Goal: Task Accomplishment & Management: Complete application form

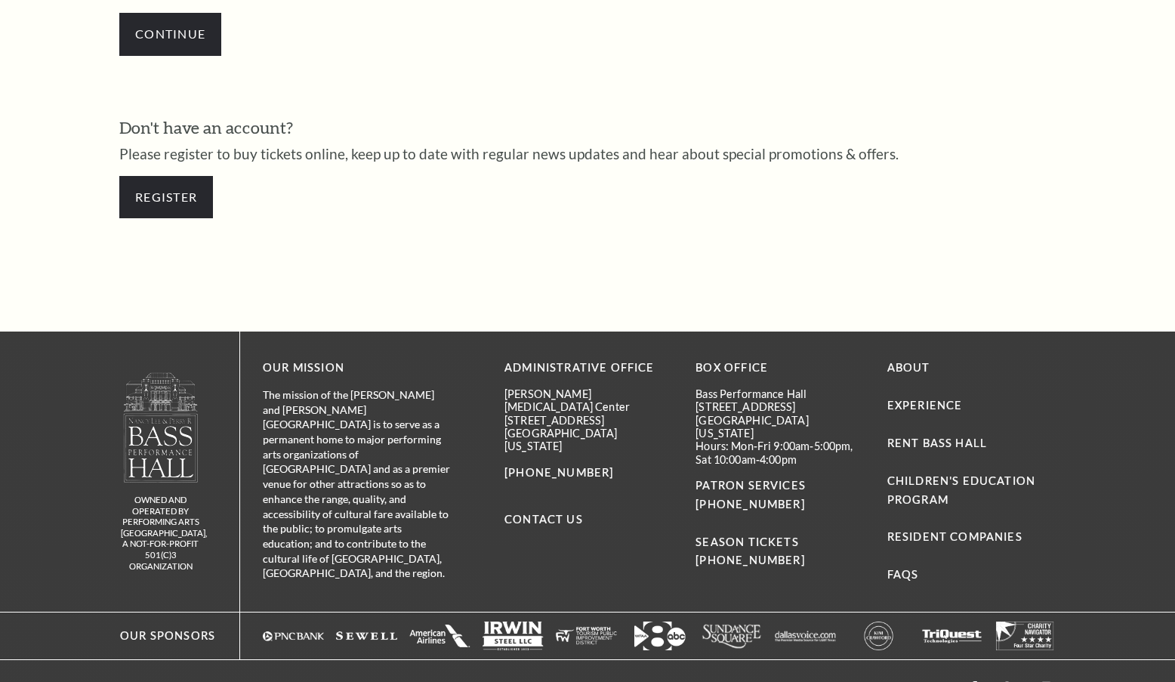
scroll to position [679, 0]
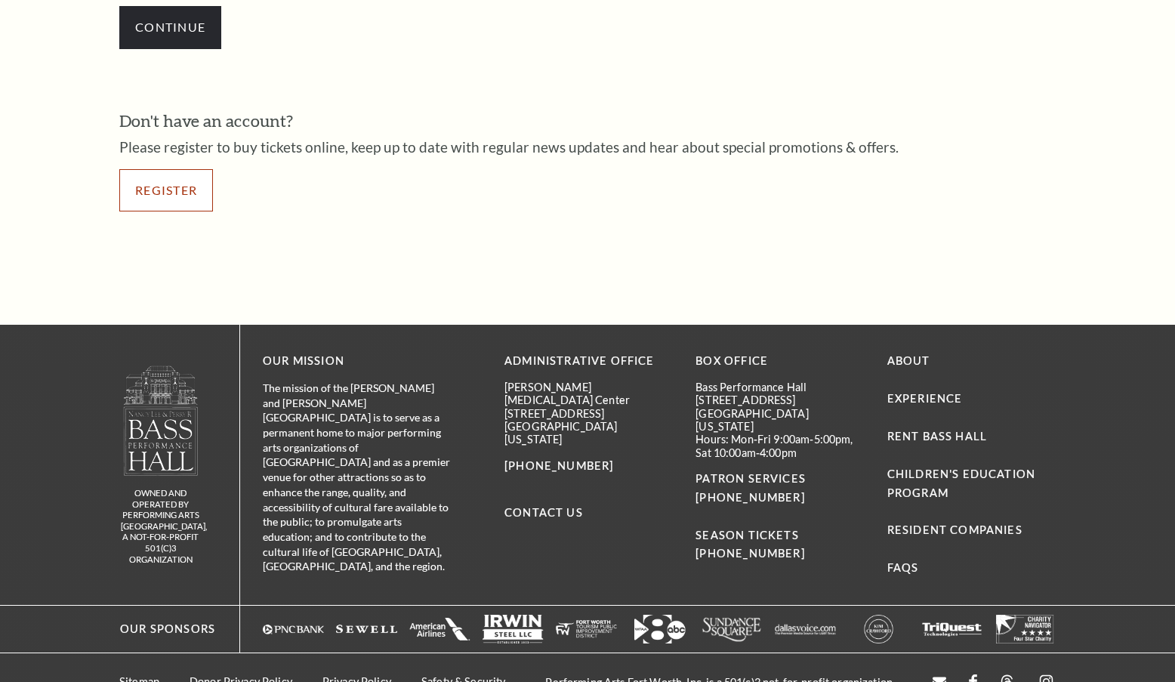
click at [168, 190] on link "Register" at bounding box center [166, 190] width 94 height 42
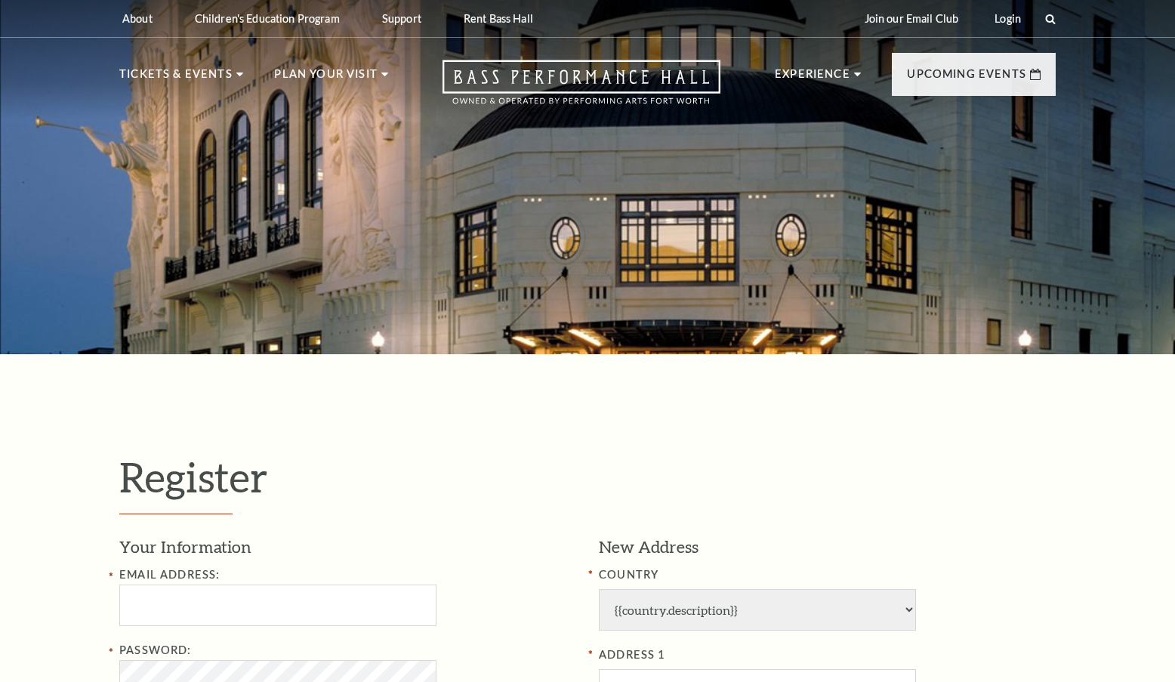
select select "1"
select select "[GEOGRAPHIC_DATA]"
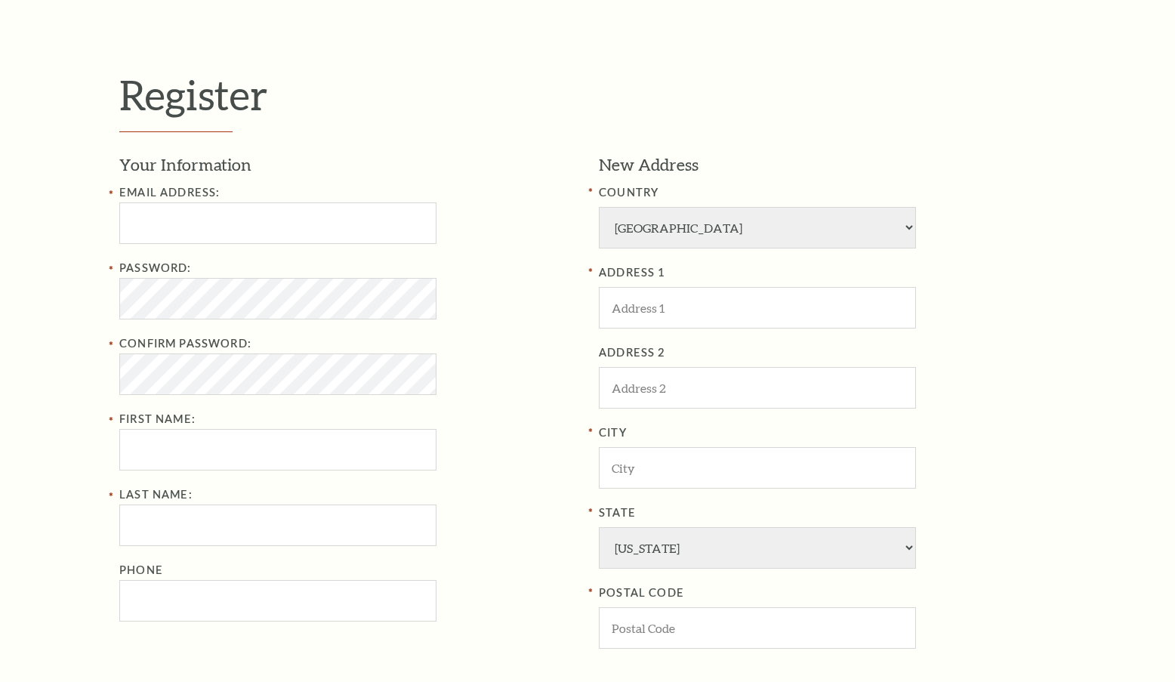
scroll to position [377, 0]
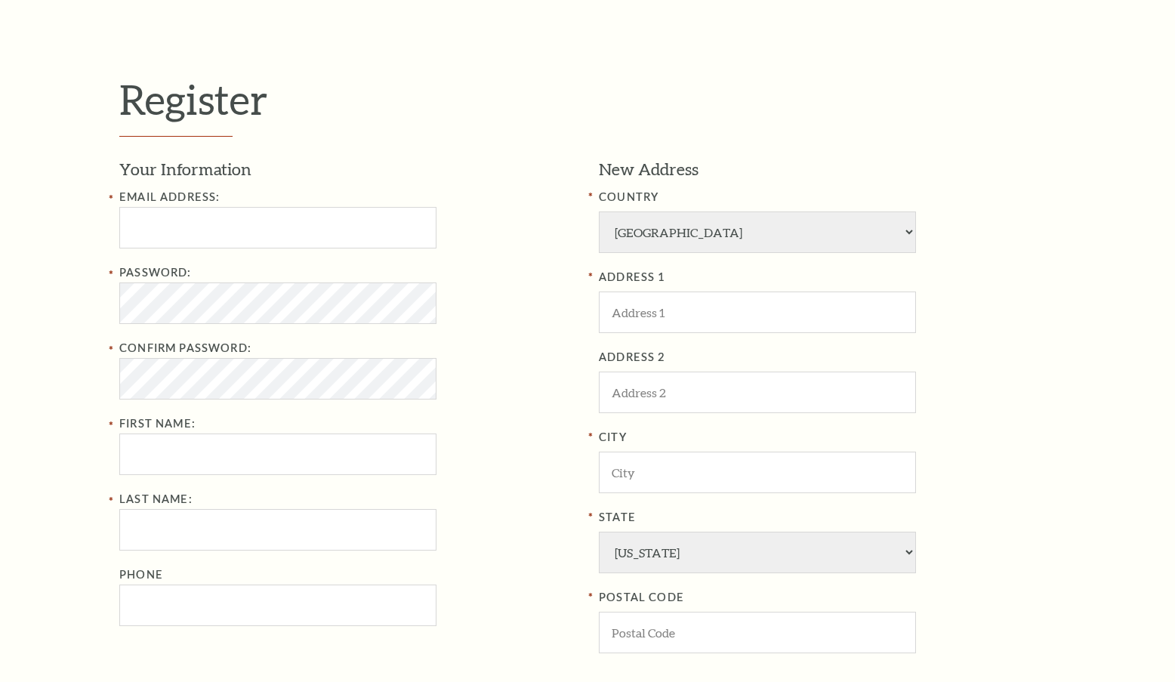
click at [279, 251] on div "Email Address: Password: Confirm Password: First Name: Last Name: Phone" at bounding box center [347, 407] width 457 height 438
click at [276, 224] on input "text" at bounding box center [277, 228] width 317 height 42
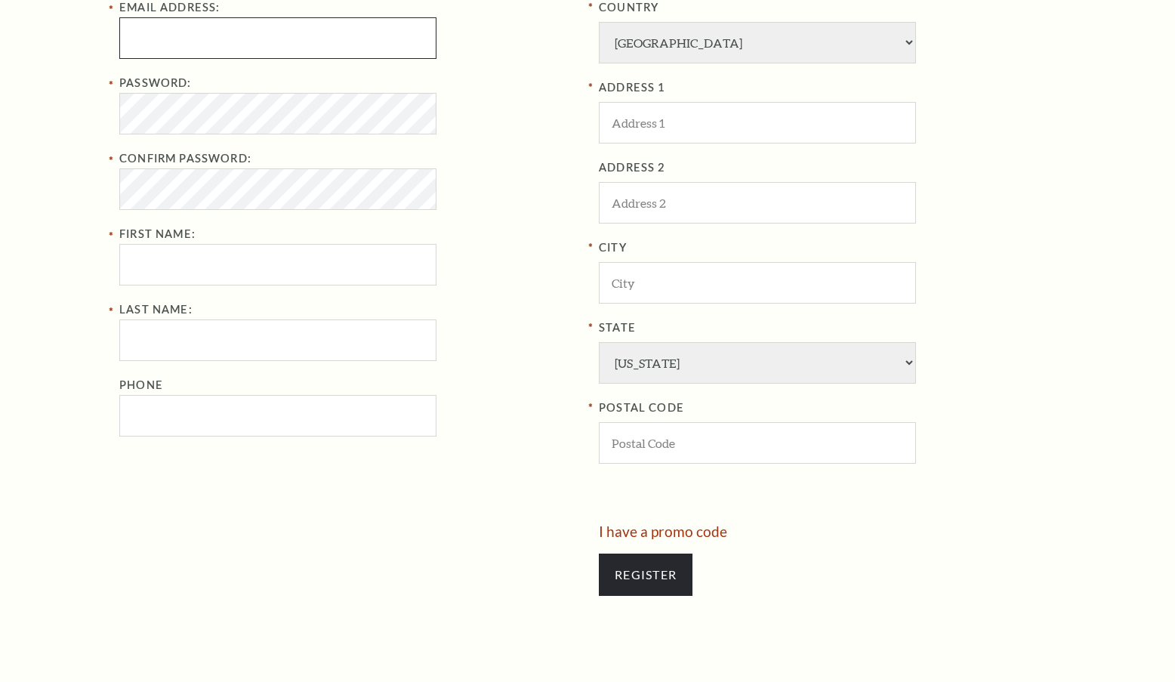
scroll to position [603, 0]
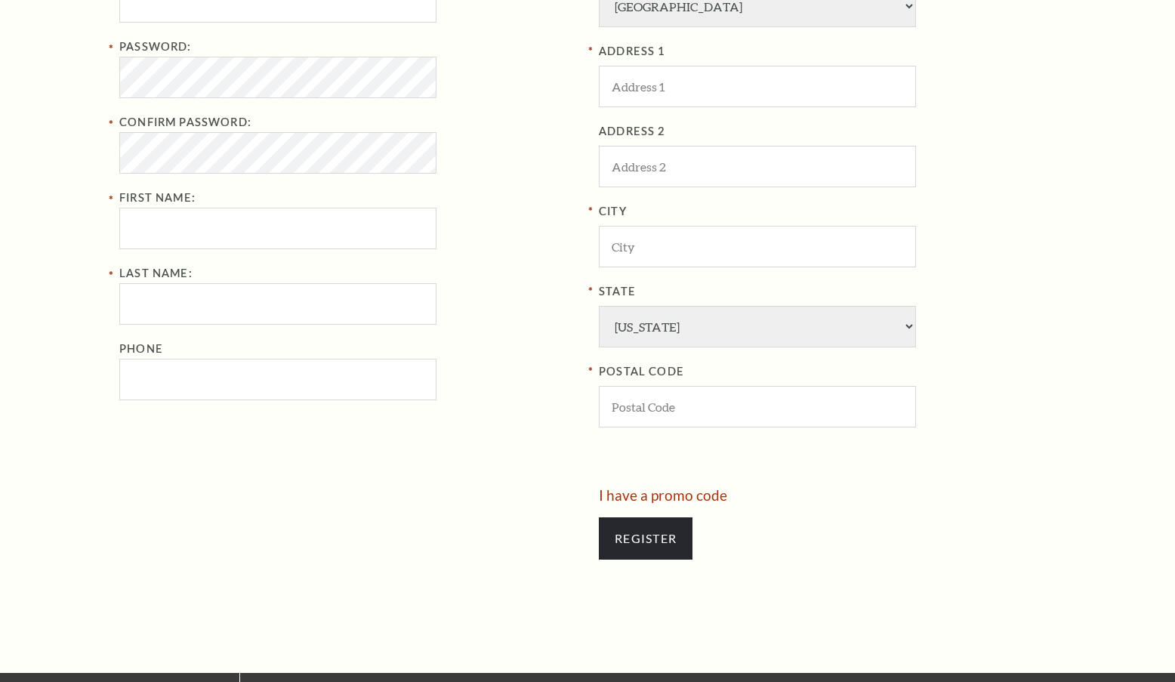
click at [823, 522] on div "Register" at bounding box center [827, 538] width 457 height 72
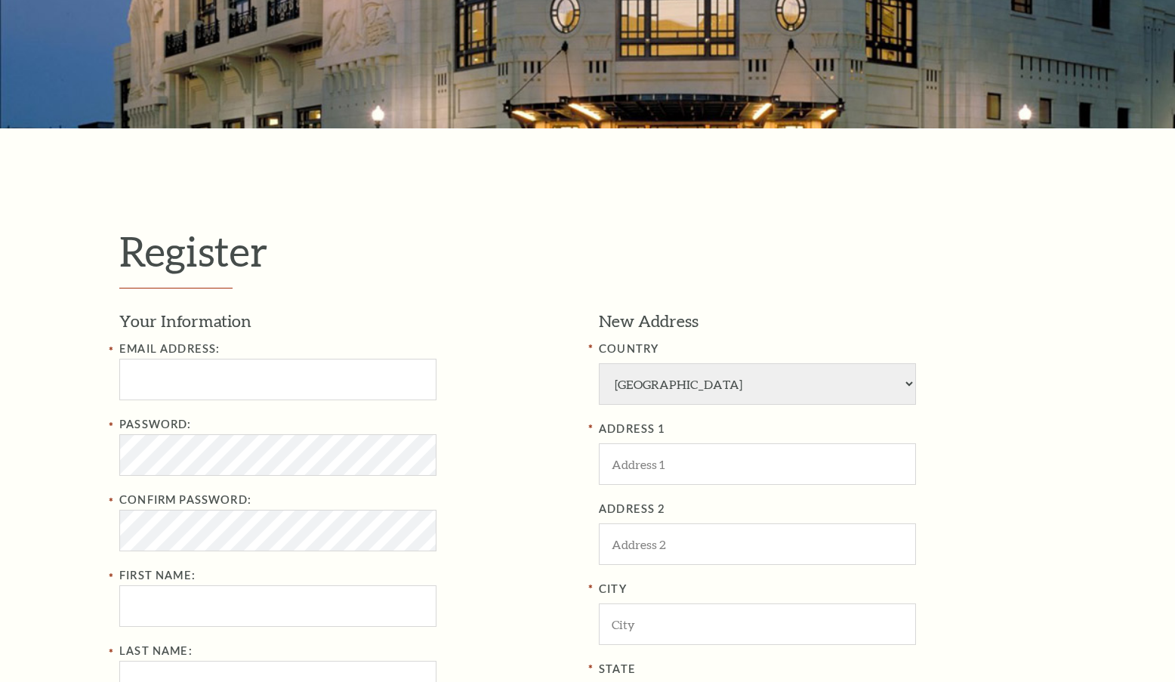
scroll to position [0, 0]
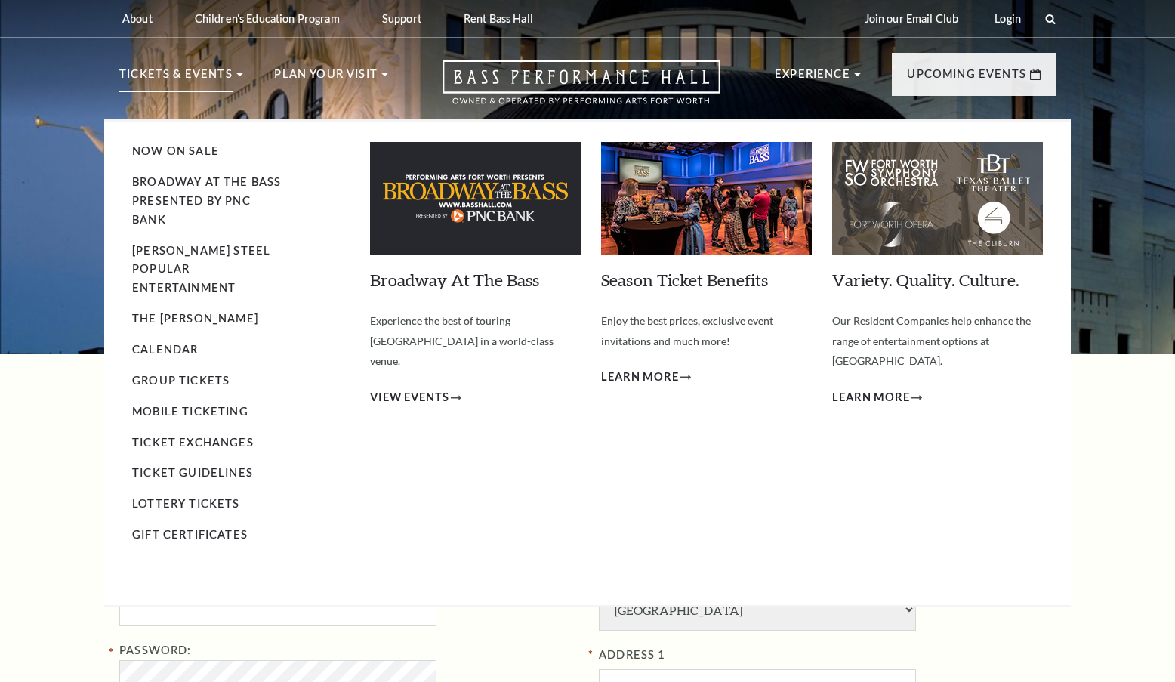
click at [138, 74] on p "Tickets & Events" at bounding box center [175, 78] width 113 height 27
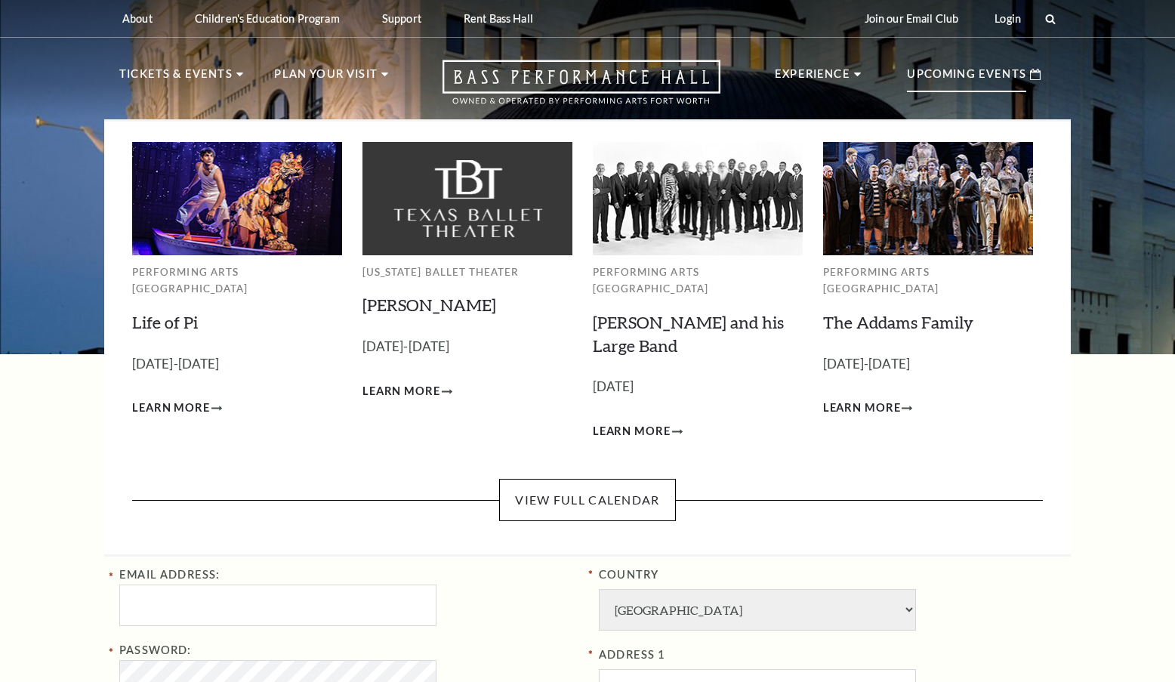
click at [1016, 69] on p "Upcoming Events" at bounding box center [966, 78] width 119 height 27
click at [998, 72] on p "Upcoming Events" at bounding box center [966, 78] width 119 height 27
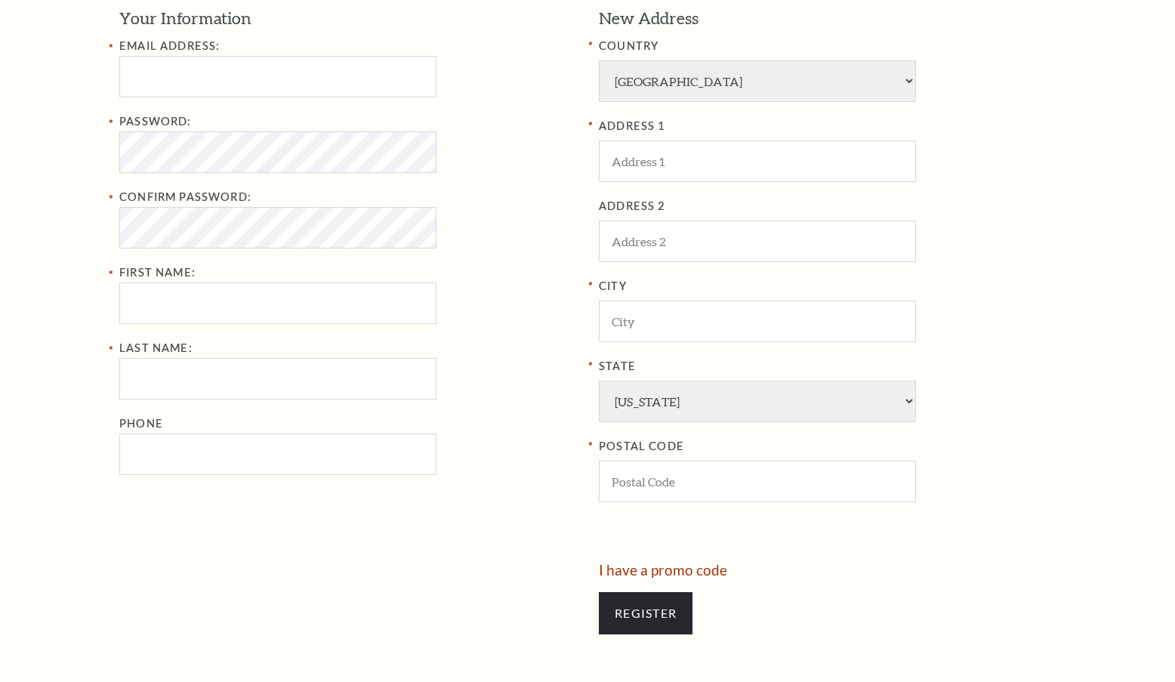
scroll to position [528, 0]
